Goal: Register for event/course

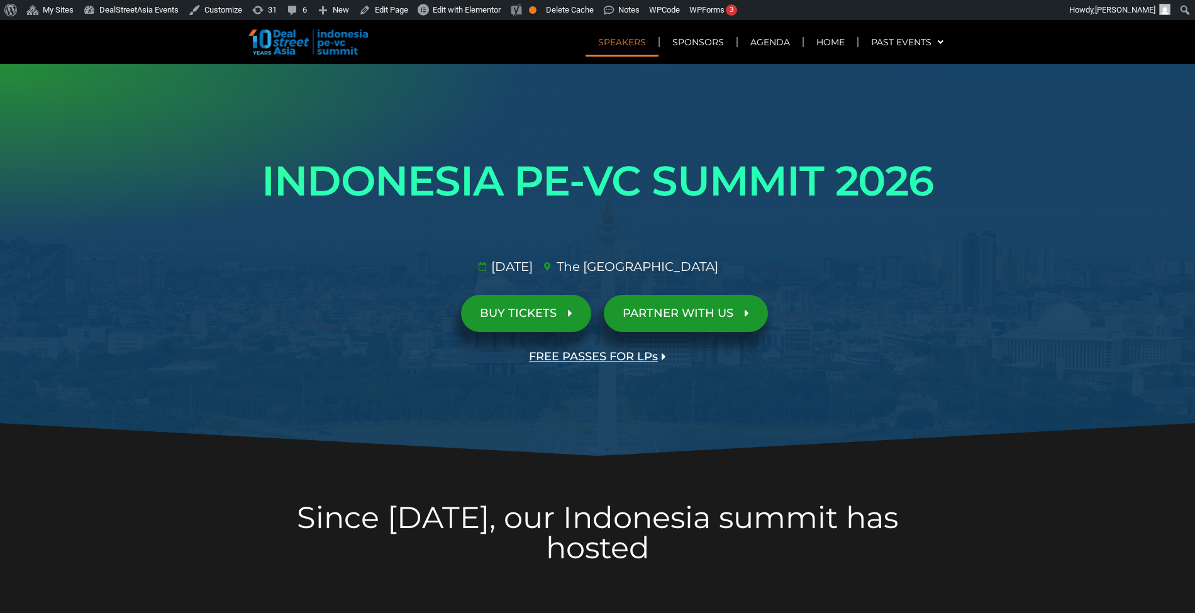
scroll to position [4255, 0]
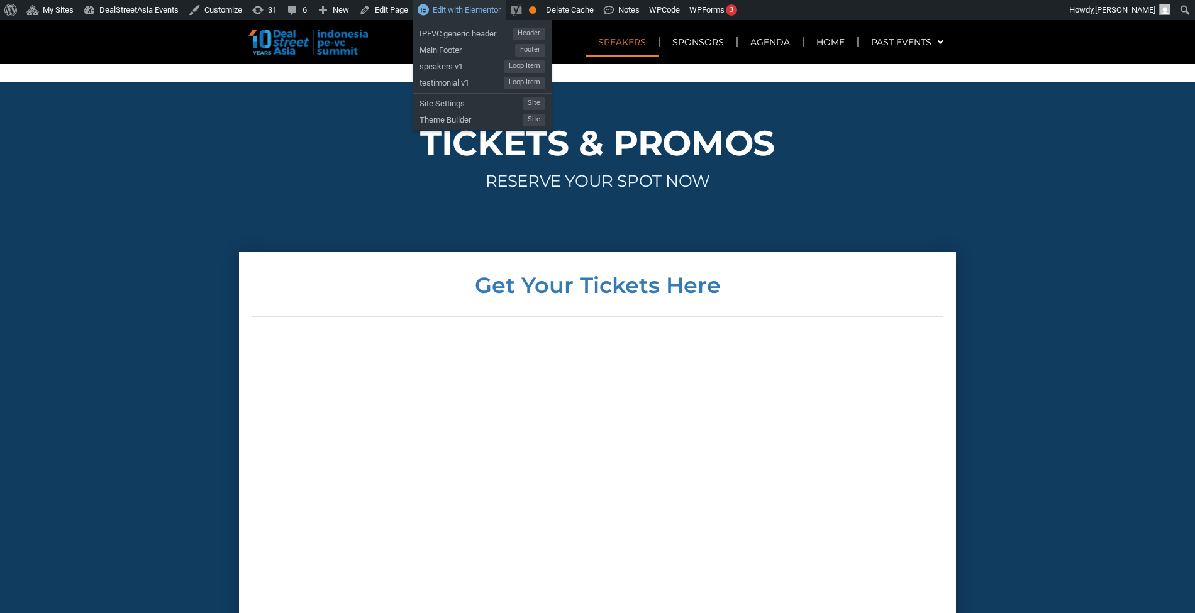
click at [455, 5] on span "Edit with Elementor" at bounding box center [467, 9] width 68 height 9
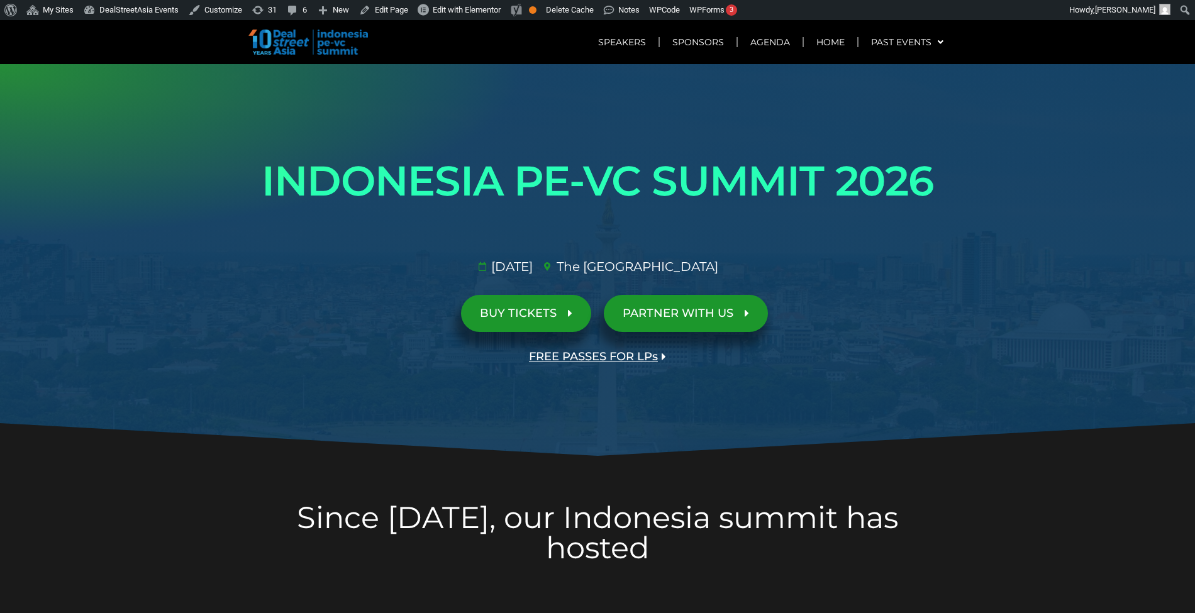
click at [630, 353] on span "FREE PASSES FOR LPs" at bounding box center [593, 357] width 129 height 12
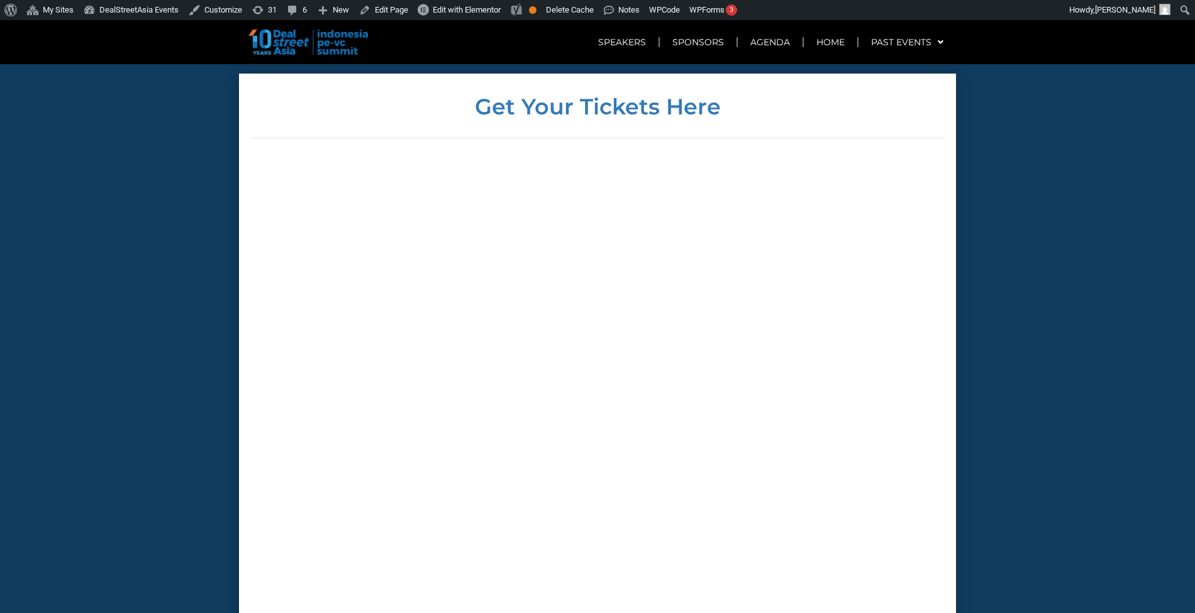
scroll to position [5004, 0]
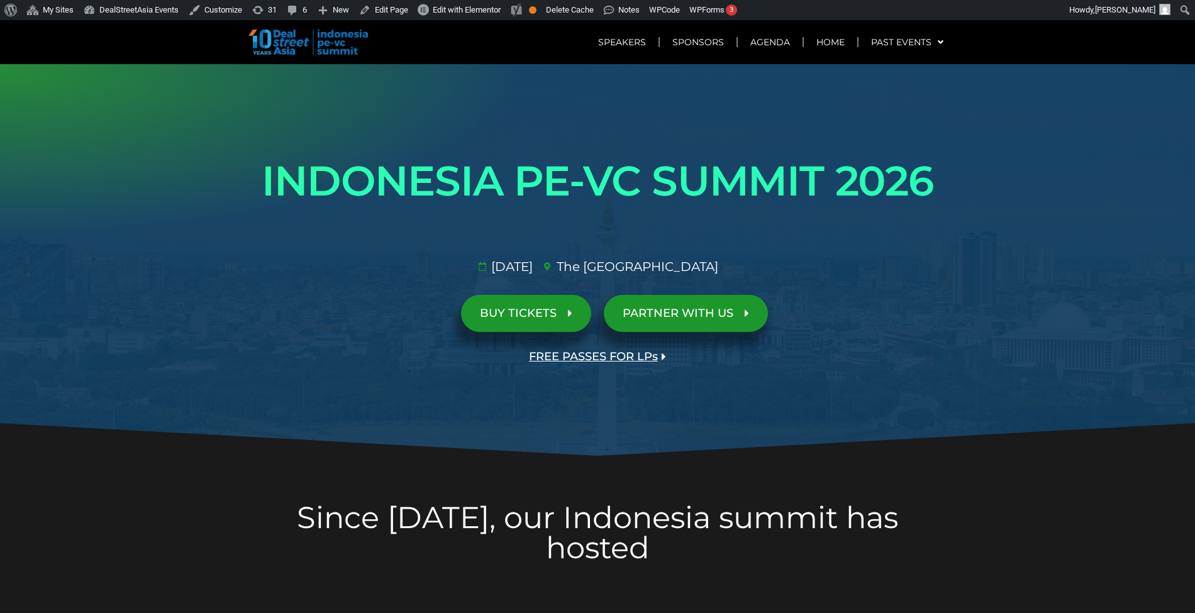
click at [633, 361] on span "FREE PASSES FOR LPs" at bounding box center [593, 357] width 129 height 12
click at [623, 358] on span "FREE PASSES FOR LPs" at bounding box center [593, 357] width 129 height 12
click at [611, 359] on span "FREE PASSES FOR LPs" at bounding box center [593, 357] width 129 height 12
click at [682, 314] on span "PARTNER WITH US" at bounding box center [678, 314] width 111 height 12
click at [556, 322] on link "BUY TICKETS" at bounding box center [526, 313] width 130 height 37
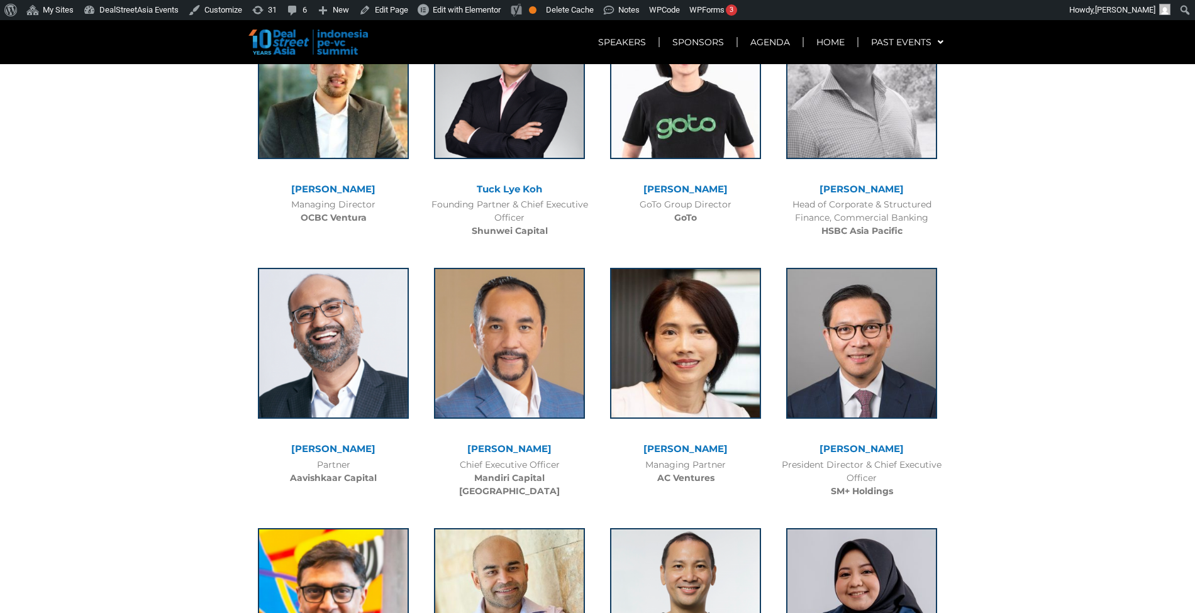
scroll to position [3459, 0]
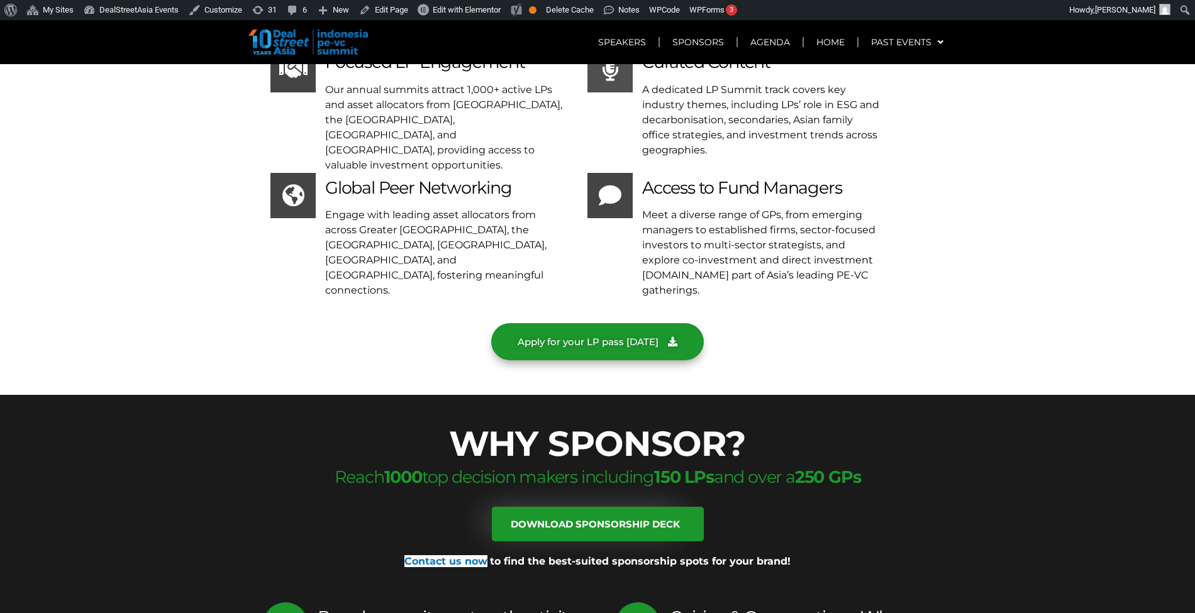
scroll to position [5075, 0]
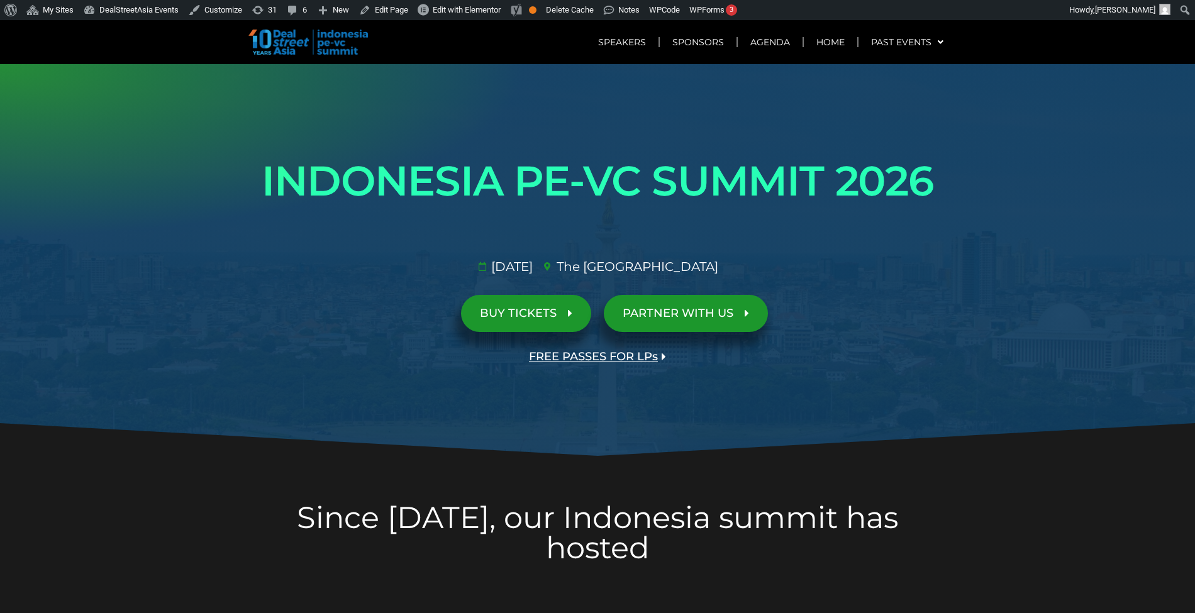
click at [543, 321] on link "BUY TICKETS" at bounding box center [526, 313] width 130 height 37
click at [689, 318] on span "PARTNER WITH US" at bounding box center [678, 314] width 111 height 12
